Goal: Task Accomplishment & Management: Use online tool/utility

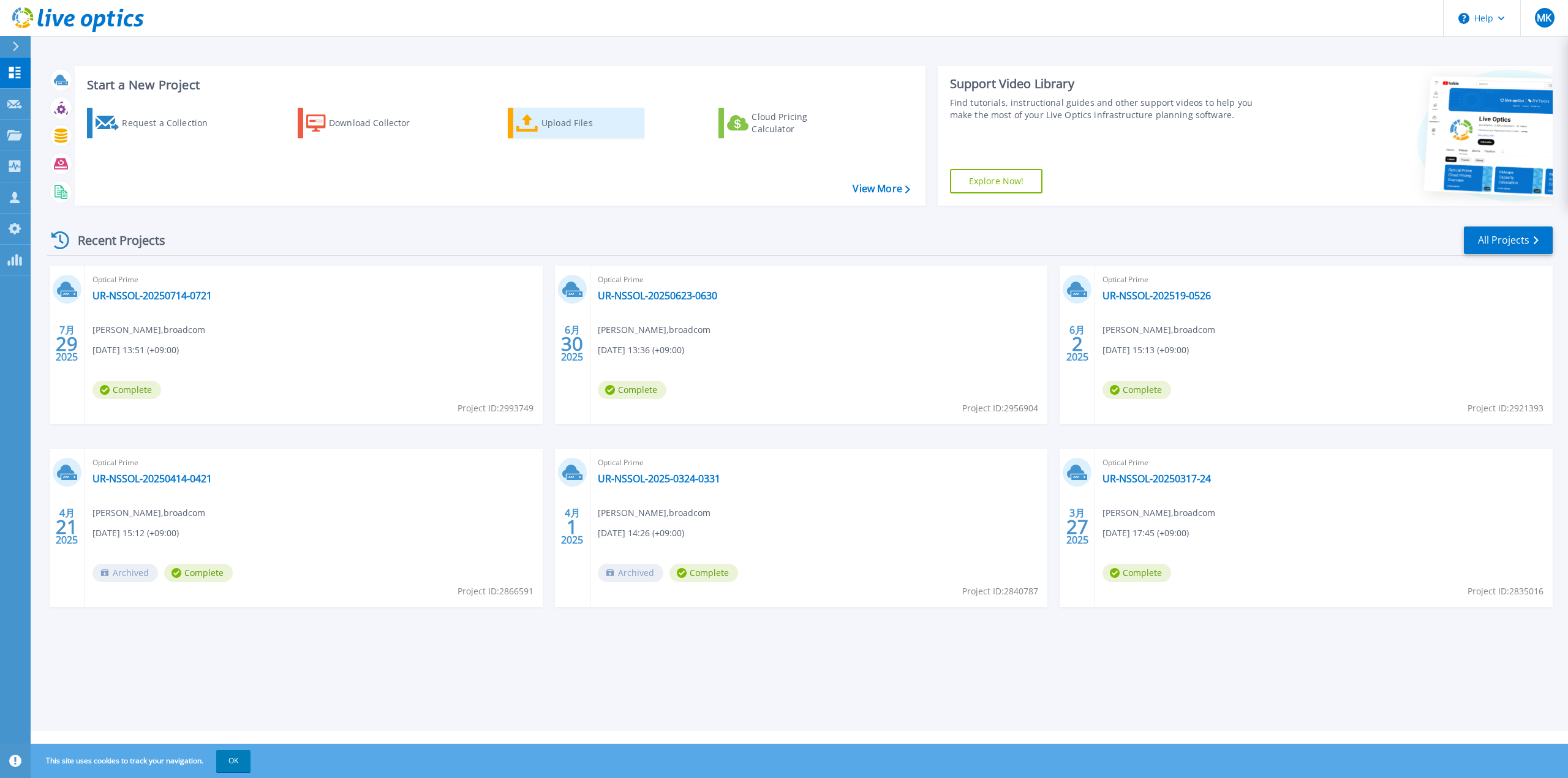
click at [553, 117] on div "Upload Files" at bounding box center [590, 123] width 98 height 24
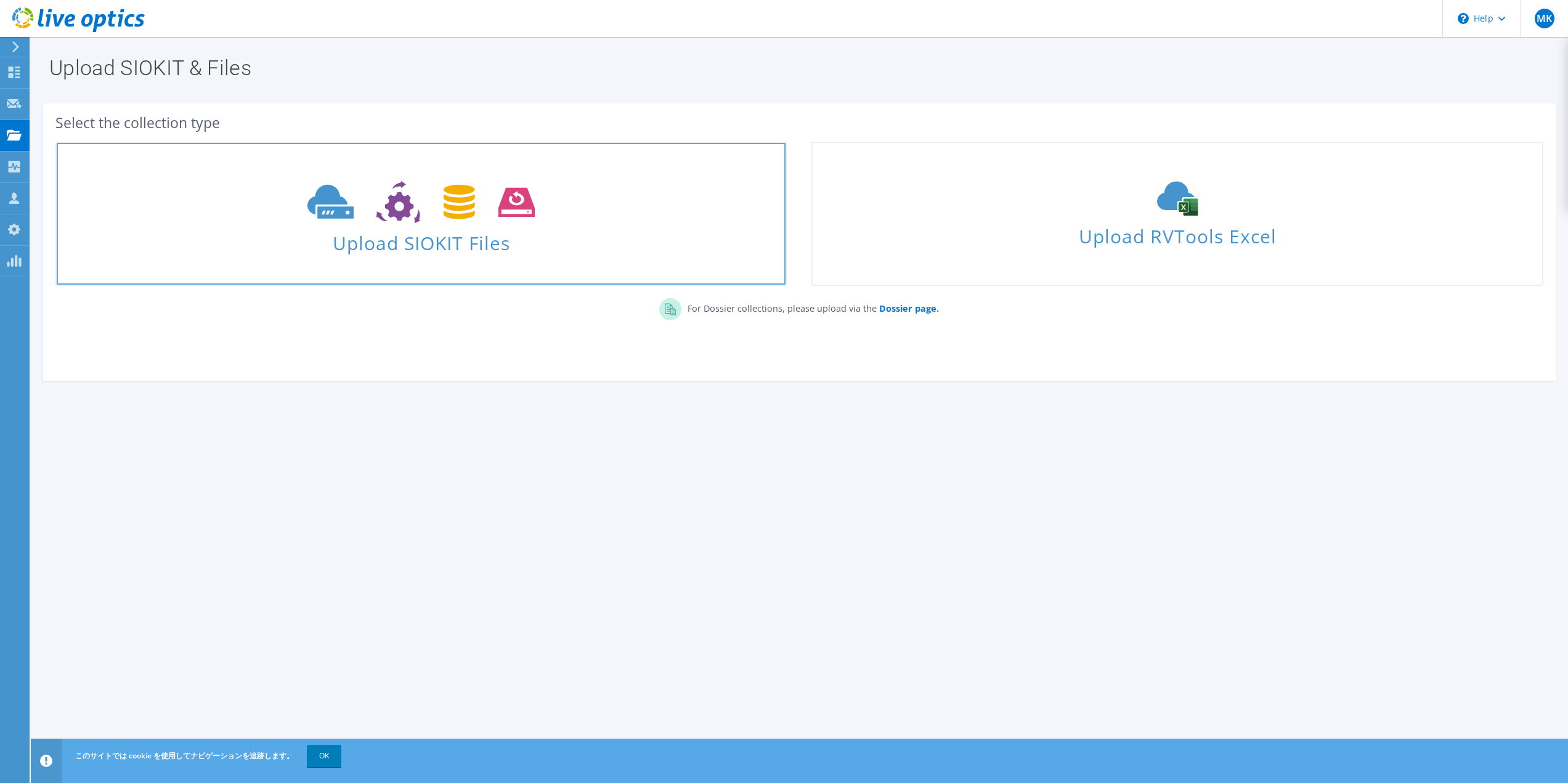
click at [460, 247] on span "Upload SIOKIT Files" at bounding box center [421, 239] width 729 height 26
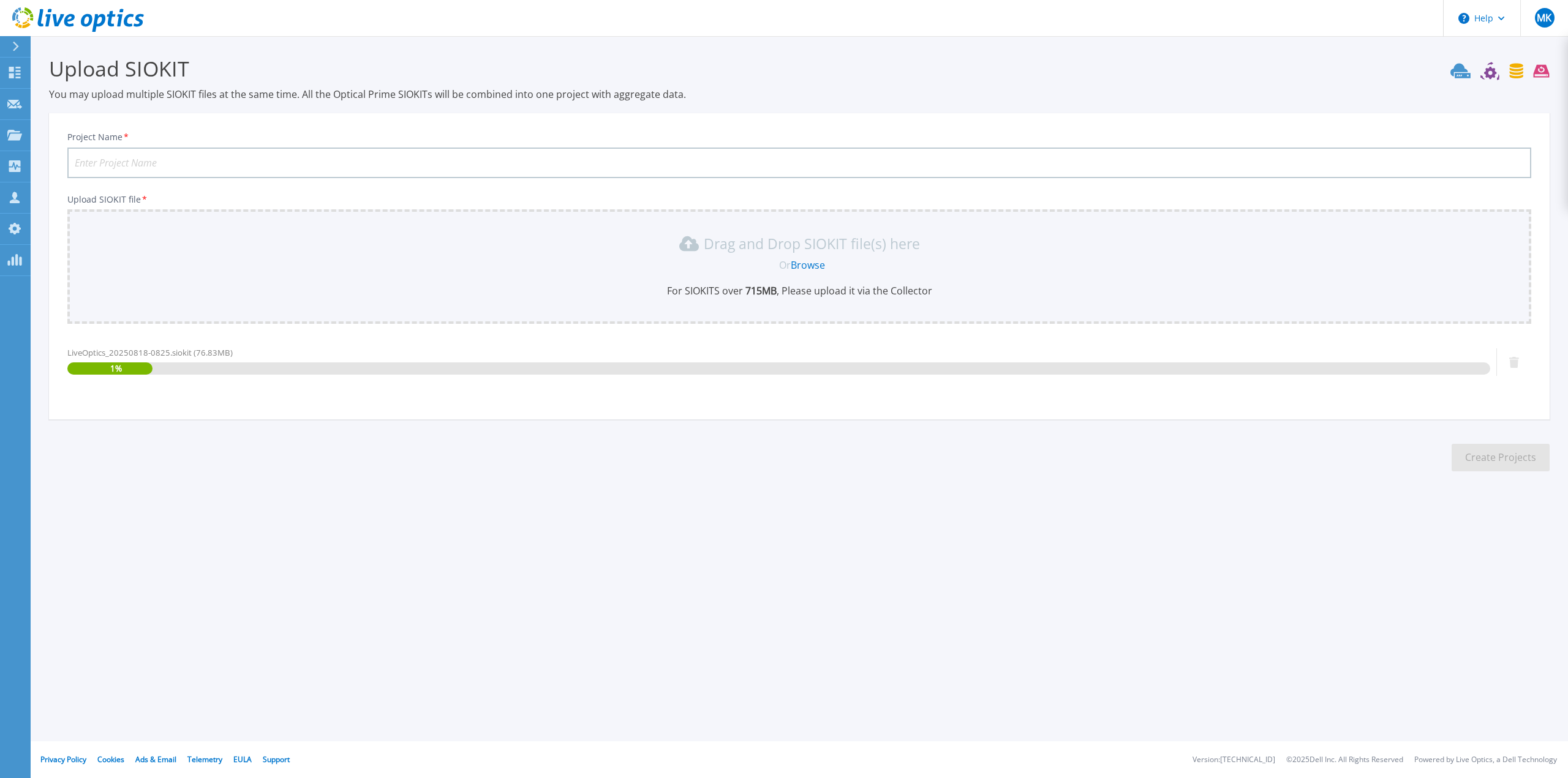
click at [170, 158] on input "Project Name *" at bounding box center [799, 163] width 1464 height 31
click at [840, 697] on div "Help MK OEM チームメンバー Miyu Kanemoto miyu.kanemoto@broadcom.com broadcom My Profil…" at bounding box center [784, 389] width 1568 height 778
click at [173, 151] on input "UR-NSSOL-202508" at bounding box center [799, 163] width 1464 height 31
type input "UR-NSSOL-20250818-0825"
drag, startPoint x: 550, startPoint y: 441, endPoint x: 551, endPoint y: 427, distance: 14.0
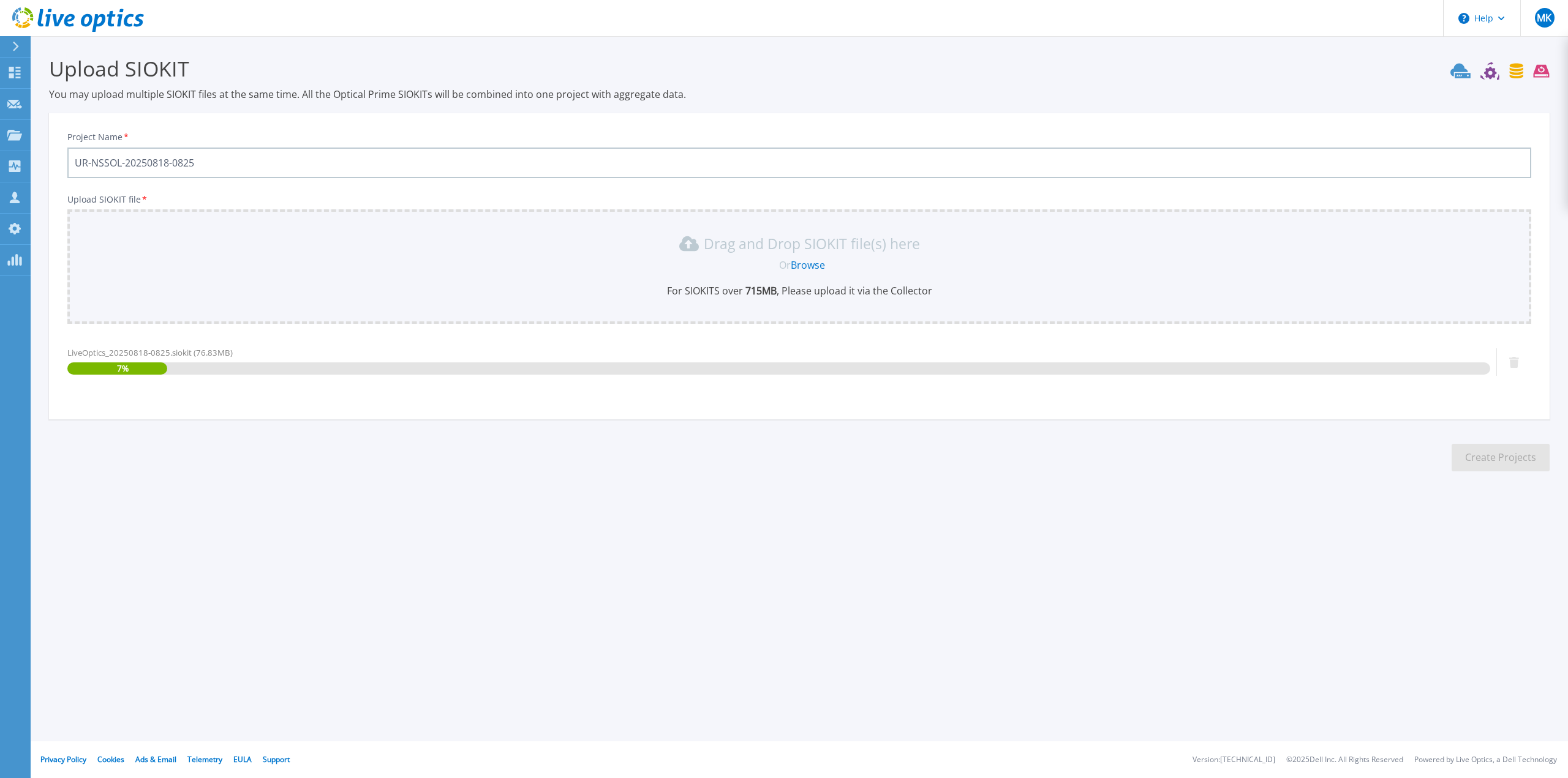
click at [550, 441] on section "Upload SIOKIT You may upload multiple SIOKIT files at the same time. All the Op…" at bounding box center [799, 267] width 1537 height 463
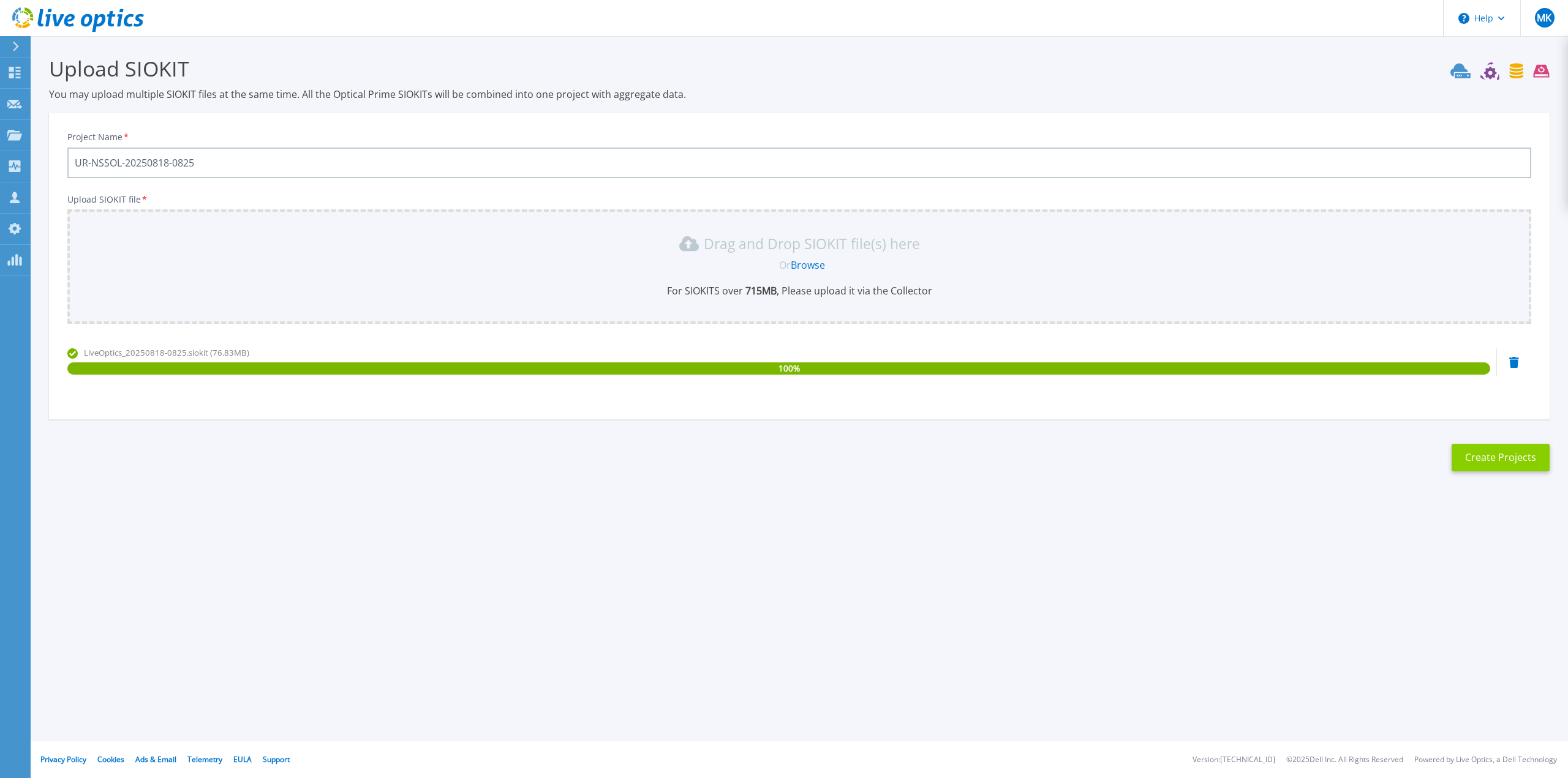
click at [1494, 460] on button "Create Projects" at bounding box center [1500, 457] width 98 height 27
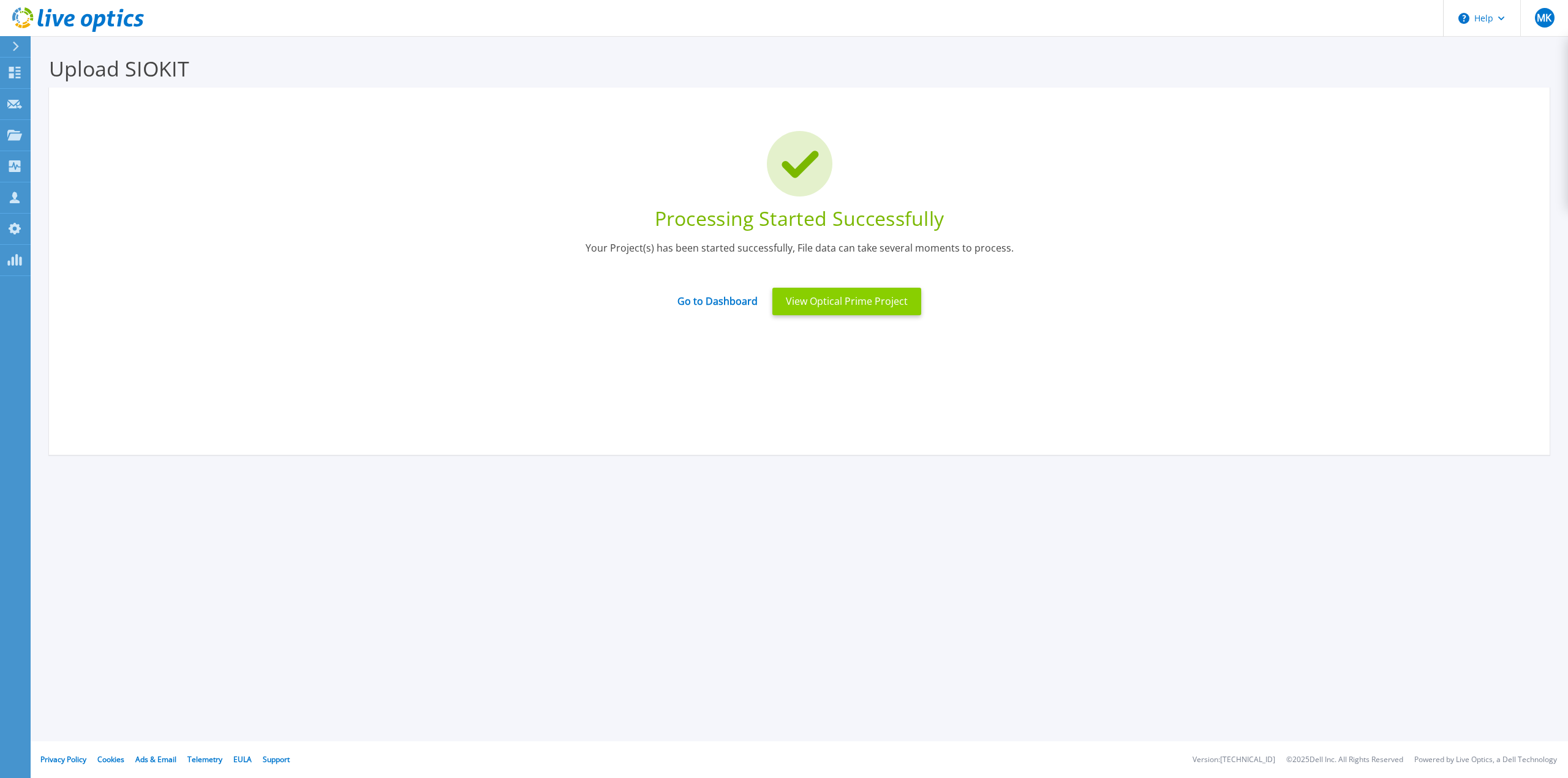
click at [857, 308] on button "View Optical Prime Project" at bounding box center [847, 301] width 149 height 27
